Goal: Find contact information: Find contact information

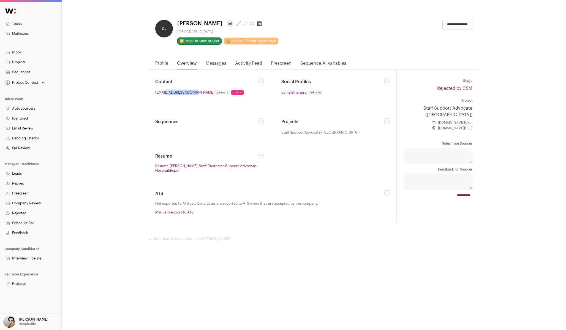
drag, startPoint x: 192, startPoint y: 91, endPoint x: 166, endPoint y: 94, distance: 26.1
click at [166, 94] on li "jobs@danielethan.pro primary invalid" at bounding box center [209, 92] width 108 height 6
copy link "danielethan.pro"
